Goal: Transaction & Acquisition: Purchase product/service

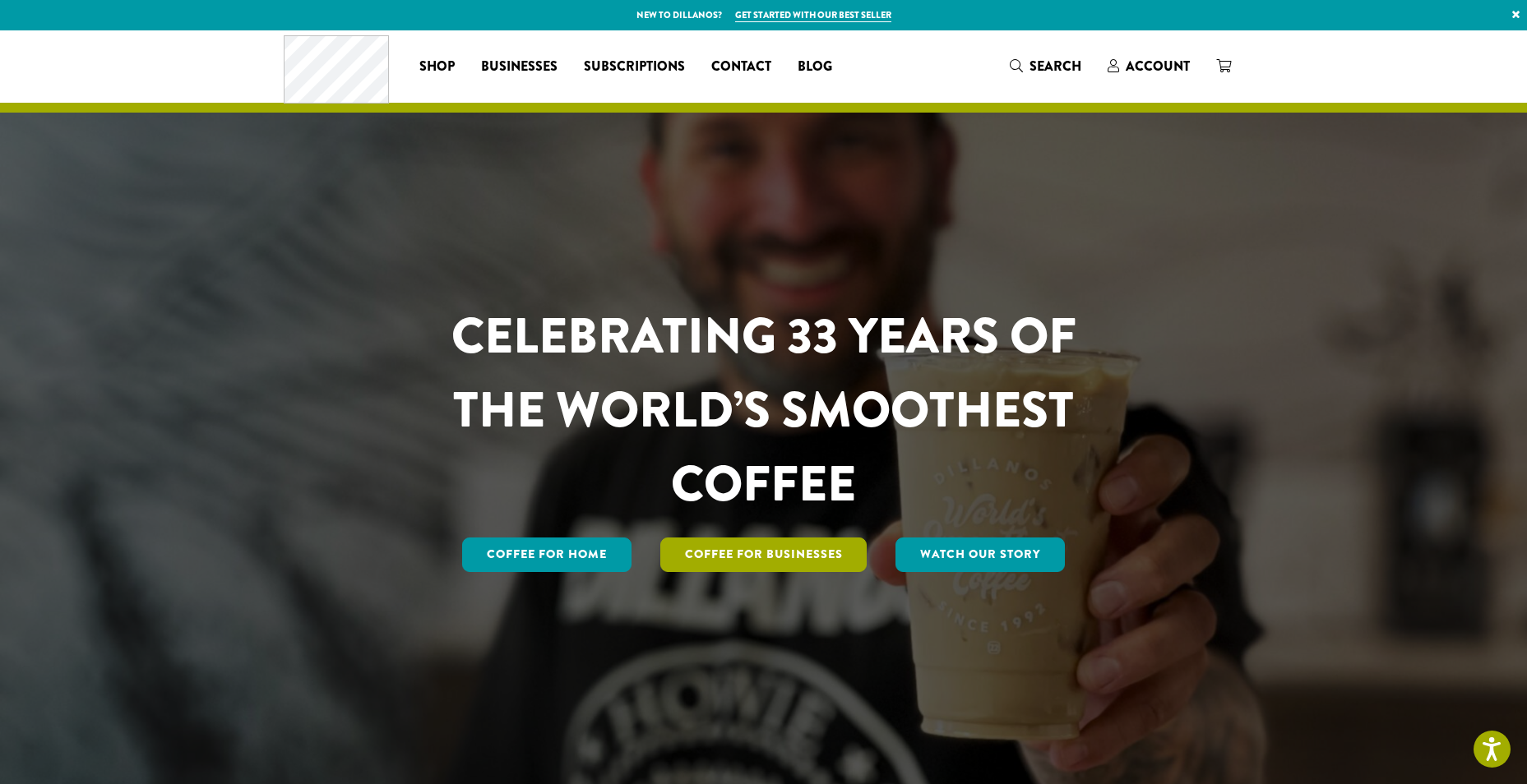
click at [723, 556] on link "Coffee For Businesses" at bounding box center [763, 555] width 207 height 35
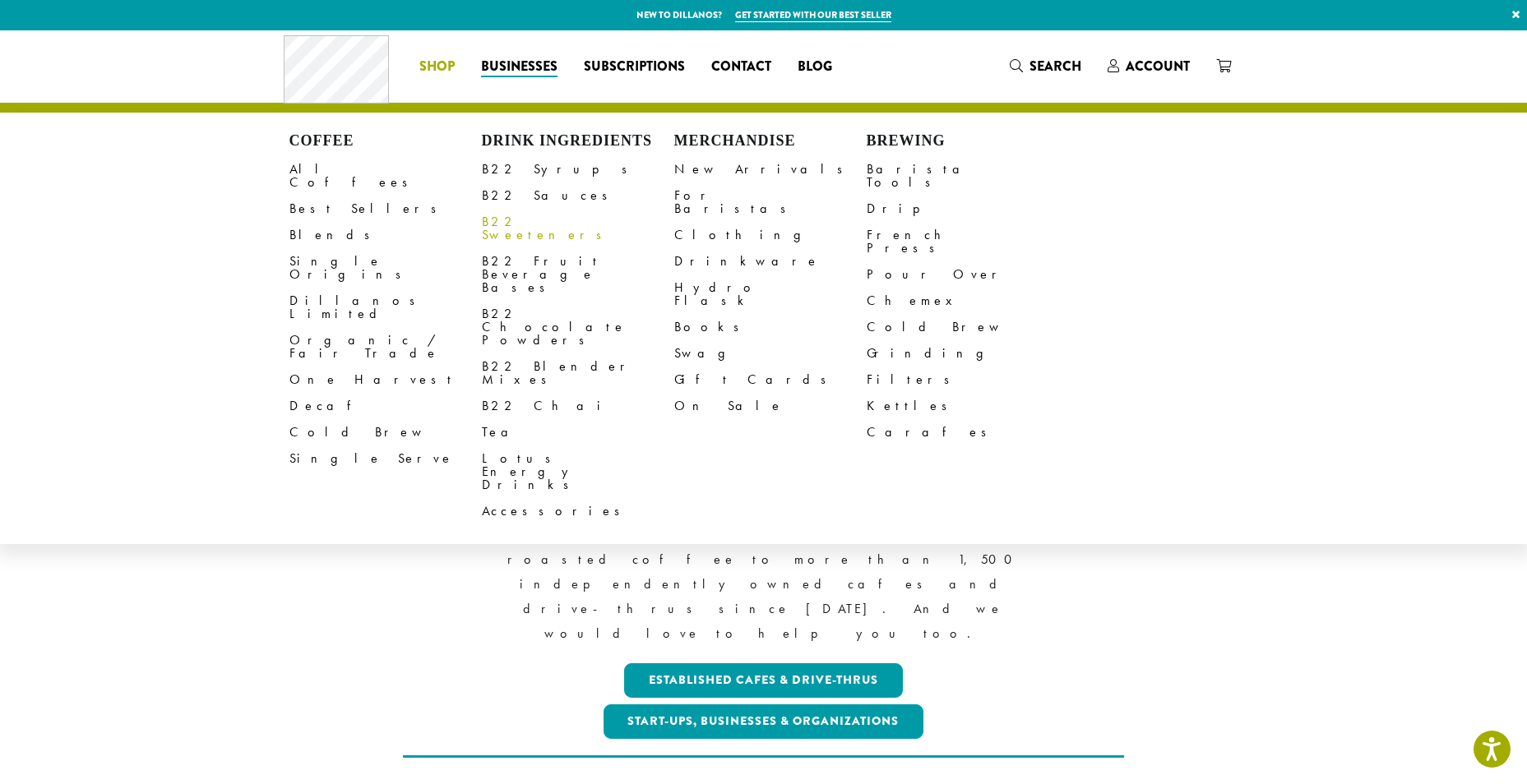
click at [522, 222] on link "B22 Sweeteners" at bounding box center [578, 228] width 192 height 40
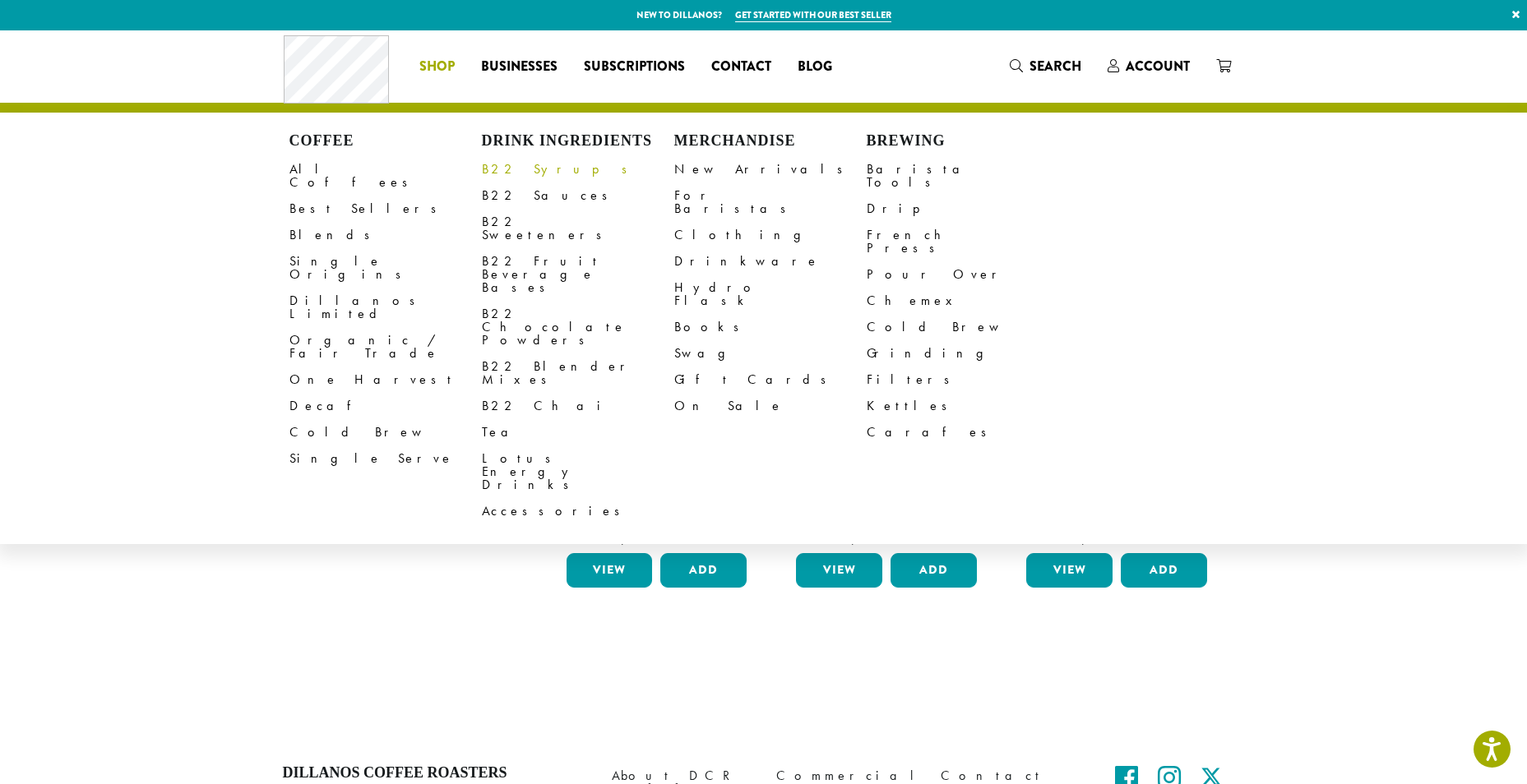
click at [516, 164] on link "B22 Syrups" at bounding box center [578, 169] width 192 height 26
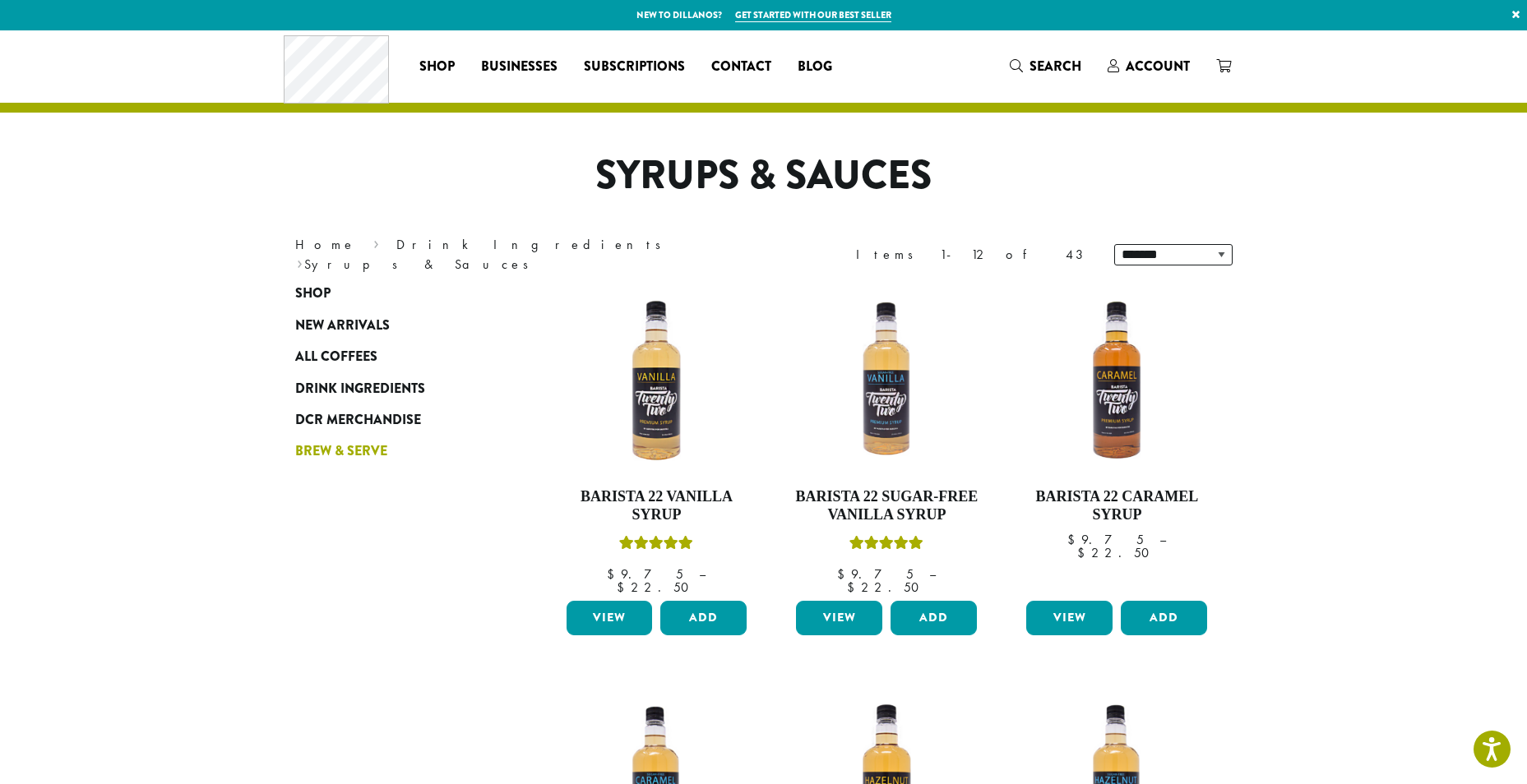
click at [356, 451] on span "Brew & Serve" at bounding box center [341, 451] width 92 height 20
